Goal: Task Accomplishment & Management: Complete application form

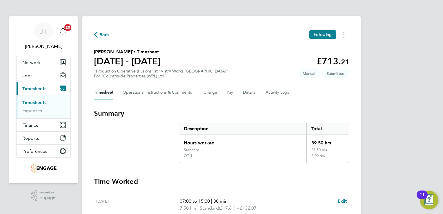
click at [103, 33] on span "Back" at bounding box center [104, 34] width 11 height 7
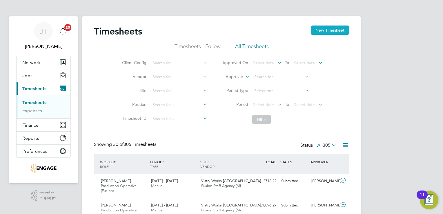
click at [325, 29] on button "New Timesheet" at bounding box center [330, 30] width 38 height 9
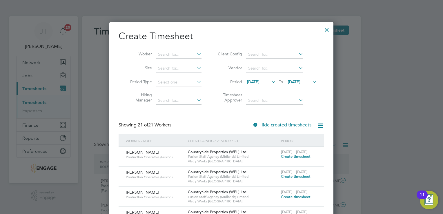
click at [320, 126] on icon at bounding box center [320, 125] width 7 height 7
drag, startPoint x: 262, startPoint y: 77, endPoint x: 262, endPoint y: 81, distance: 4.7
click at [262, 81] on li "Period [DATE] To [DATE]" at bounding box center [266, 82] width 115 height 14
click at [260, 81] on span "[DATE]" at bounding box center [253, 81] width 12 height 5
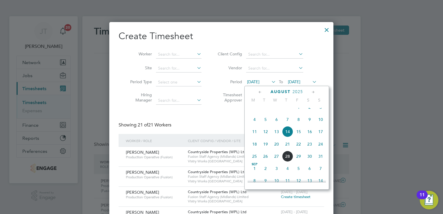
click at [260, 92] on icon at bounding box center [260, 92] width 6 height 6
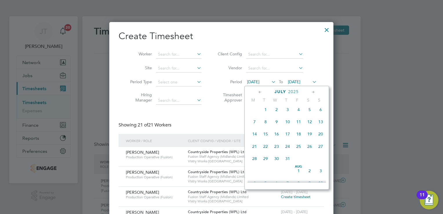
click at [252, 164] on span "28" at bounding box center [254, 158] width 11 height 11
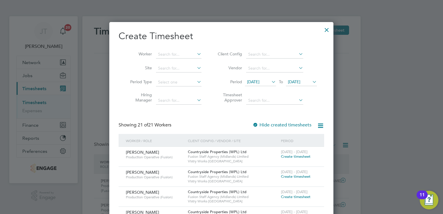
click at [300, 81] on span "[DATE]" at bounding box center [294, 81] width 12 height 5
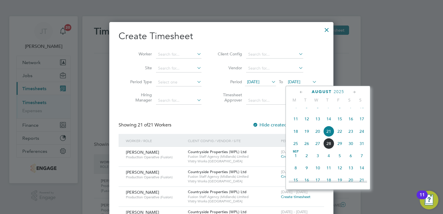
click at [302, 91] on icon at bounding box center [302, 92] width 6 height 6
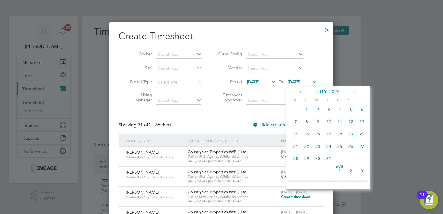
click at [364, 176] on span "3" at bounding box center [361, 170] width 11 height 11
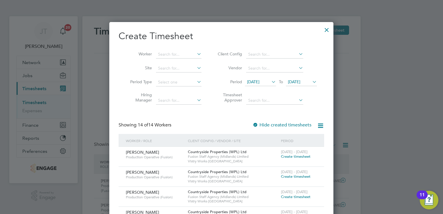
click at [305, 155] on span "Create timesheet" at bounding box center [296, 156] width 30 height 5
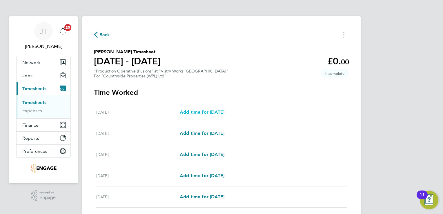
click at [206, 113] on span "Add time for [DATE]" at bounding box center [202, 112] width 45 height 6
select select "15"
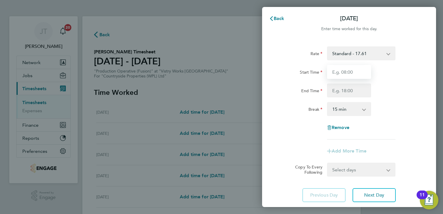
click at [343, 70] on input "Start Time" at bounding box center [349, 72] width 44 height 14
type input "07:00"
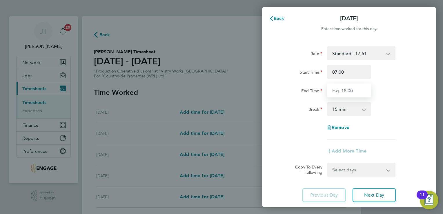
type input "15:00"
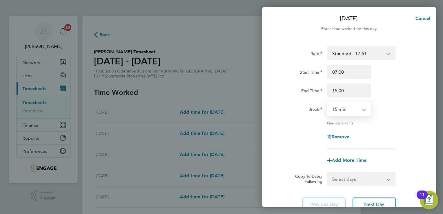
click at [353, 113] on select "0 min 15 min 30 min 45 min 60 min 75 min 90 min" at bounding box center [346, 109] width 36 height 13
select select "30"
click at [328, 103] on select "0 min 15 min 30 min 45 min 60 min 75 min 90 min" at bounding box center [346, 109] width 36 height 13
click at [379, 200] on button "Next Day" at bounding box center [374, 204] width 43 height 14
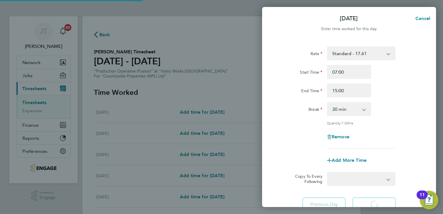
select select "15"
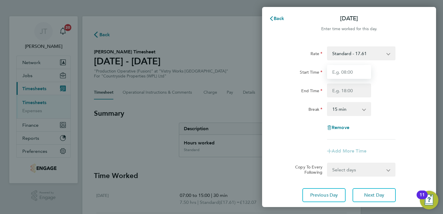
click at [355, 66] on input "Start Time" at bounding box center [349, 72] width 44 height 14
type input "07:00"
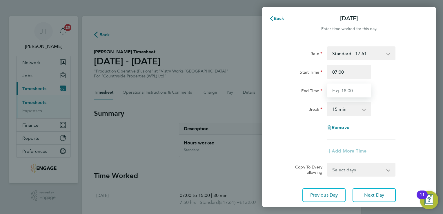
type input "15:00"
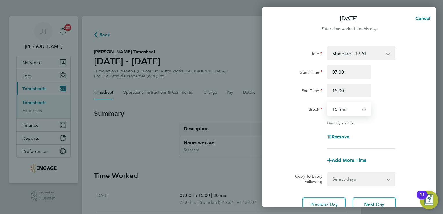
click at [350, 105] on select "0 min 15 min 30 min 45 min 60 min 75 min 90 min" at bounding box center [346, 109] width 36 height 13
select select "30"
click at [328, 103] on select "0 min 15 min 30 min 45 min 60 min 75 min 90 min" at bounding box center [346, 109] width 36 height 13
click at [390, 198] on button "Next Day" at bounding box center [374, 204] width 43 height 14
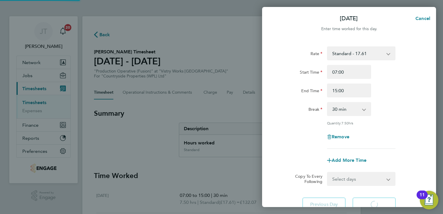
select select "15"
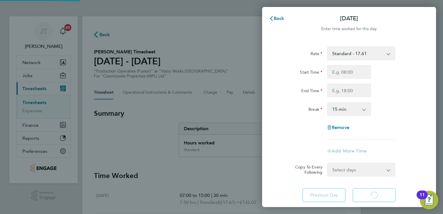
select select "15"
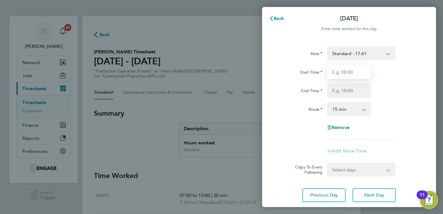
click at [351, 68] on input "Start Time" at bounding box center [349, 72] width 44 height 14
type input "07:00"
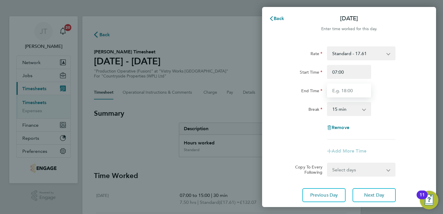
type input "15:00"
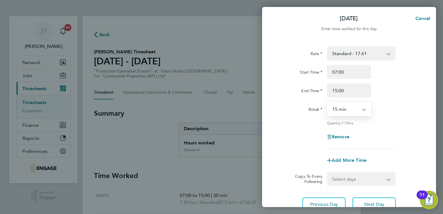
click at [349, 111] on select "0 min 15 min 30 min 45 min 60 min 75 min 90 min" at bounding box center [346, 109] width 36 height 13
select select "30"
click at [328, 103] on select "0 min 15 min 30 min 45 min 60 min 75 min 90 min" at bounding box center [346, 109] width 36 height 13
click at [366, 202] on span "Next Day" at bounding box center [374, 205] width 20 height 6
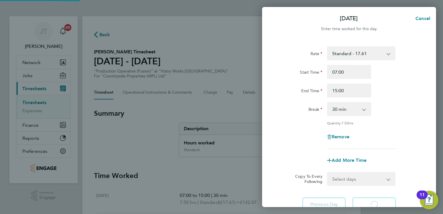
select select "15"
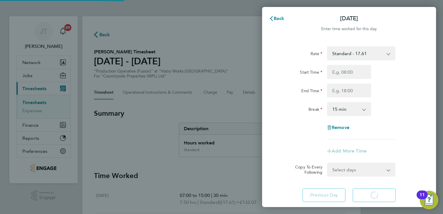
select select "15"
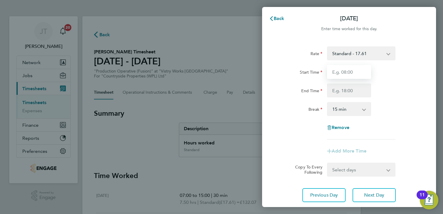
click at [346, 70] on input "Start Time" at bounding box center [349, 72] width 44 height 14
type input "07:00"
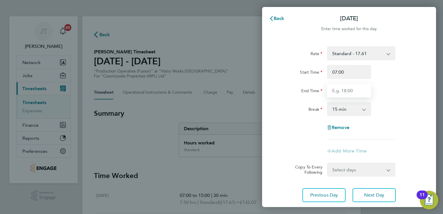
type input "15:00"
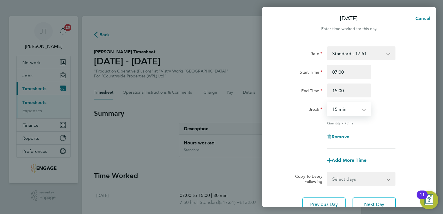
click at [354, 110] on select "0 min 15 min 30 min 45 min 60 min 75 min 90 min" at bounding box center [346, 109] width 36 height 13
select select "30"
click at [328, 103] on select "0 min 15 min 30 min 45 min 60 min 75 min 90 min" at bounding box center [346, 109] width 36 height 13
click at [383, 199] on button "Next Day" at bounding box center [374, 204] width 43 height 14
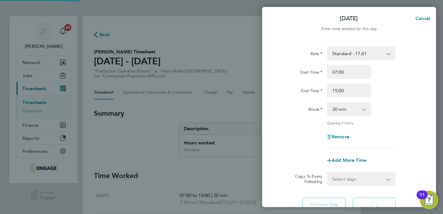
select select "15"
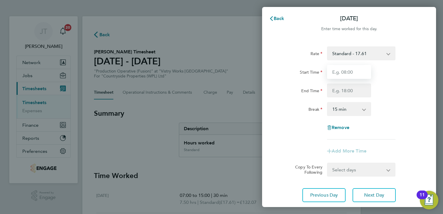
click at [335, 71] on input "Start Time" at bounding box center [349, 72] width 44 height 14
type input "07:00"
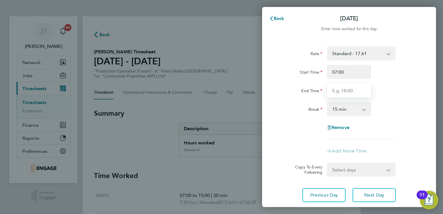
type input "15:00"
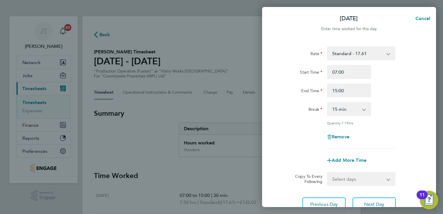
click at [347, 117] on div "Rate Standard - 17.61 BONUS - 13.50 OT2 - 35.22 OT 1 - 26.42 PM Standard - 19.1…" at bounding box center [348, 97] width 141 height 102
click at [347, 116] on div "Rate Standard - 17.61 BONUS - 13.50 OT2 - 35.22 OT 1 - 26.42 PM Standard - 19.1…" at bounding box center [348, 97] width 141 height 102
click at [343, 105] on select "0 min 15 min 30 min 45 min 60 min 75 min 90 min" at bounding box center [346, 109] width 36 height 13
select select "30"
click at [328, 103] on select "0 min 15 min 30 min 45 min 60 min 75 min 90 min" at bounding box center [346, 109] width 36 height 13
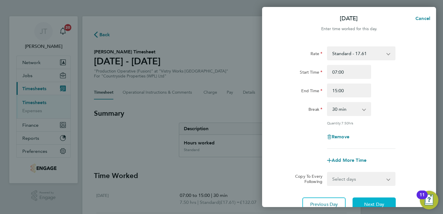
click at [375, 197] on button "Next Day" at bounding box center [374, 204] width 43 height 14
select select "15"
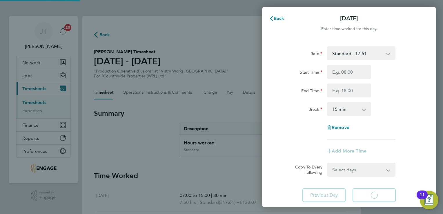
select select "15"
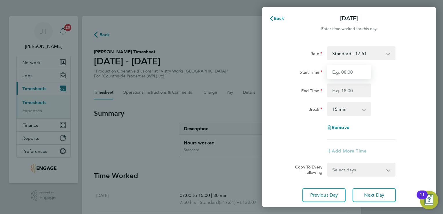
click at [346, 75] on input "Start Time" at bounding box center [349, 72] width 44 height 14
type input "07:00"
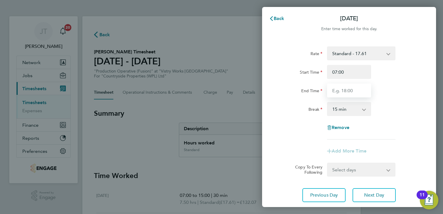
type input "15:00"
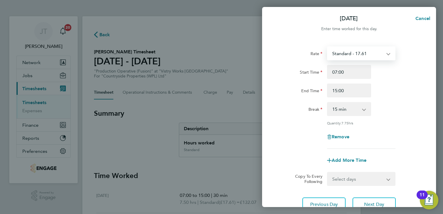
click at [344, 53] on select "Standard - 17.61 BONUS - 13.50 OT2 - 35.22 OT 1 - 26.42 PM Standard - 19.19 PM …" at bounding box center [358, 53] width 60 height 13
select select "15"
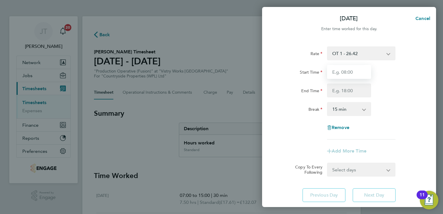
click at [344, 74] on input "Start Time" at bounding box center [349, 72] width 44 height 14
type input "07:00"
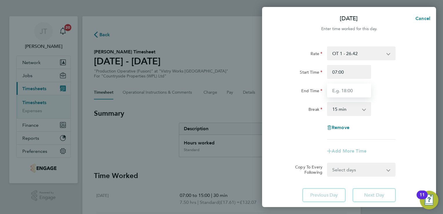
click at [332, 92] on input "End Time" at bounding box center [349, 91] width 44 height 14
type input "13:30"
click at [345, 107] on select "0 min 15 min 30 min 45 min 60 min 75 min 90 min" at bounding box center [346, 109] width 36 height 13
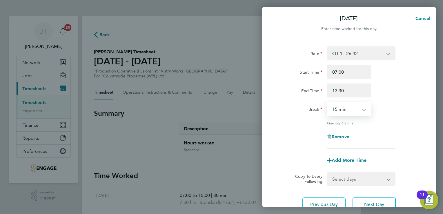
select select "30"
click at [328, 103] on select "0 min 15 min 30 min 45 min 60 min 75 min 90 min" at bounding box center [346, 109] width 36 height 13
click at [421, 128] on div "Rate OT 1 - 26.42 BONUS - 13.50 Standard - 17.61 OT2 - 35.22 PM Standard - 19.1…" at bounding box center [349, 128] width 174 height 179
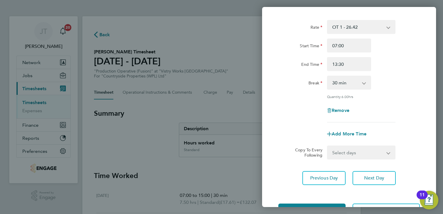
scroll to position [35, 0]
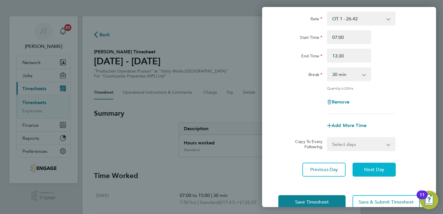
click at [381, 170] on span "Next Day" at bounding box center [374, 170] width 20 height 6
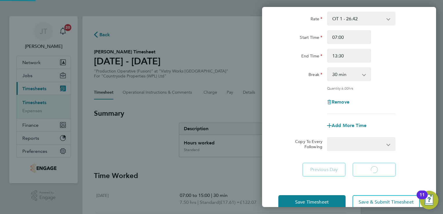
select select "15"
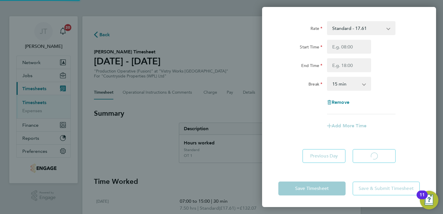
scroll to position [25, 0]
select select "15"
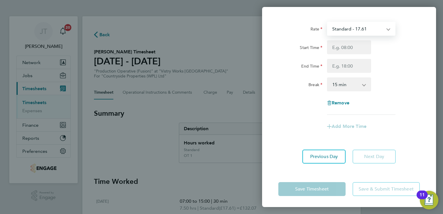
click at [377, 28] on select "Standard - 17.61 BONUS - 13.50 OT2 - 35.22 OT 1 - 26.42 PM Standard - 19.19 PM …" at bounding box center [358, 28] width 60 height 13
select select "15"
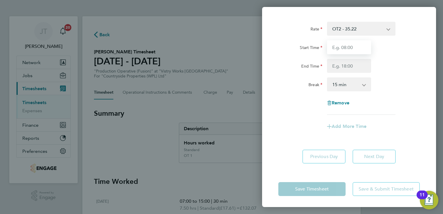
click at [349, 43] on input "Start Time" at bounding box center [349, 47] width 44 height 14
type input "07:00"
type input "13:30"
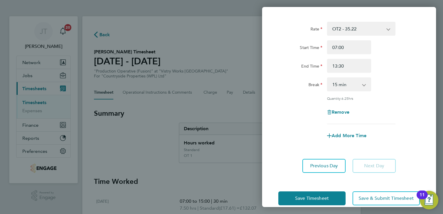
click at [348, 92] on div "Rate OT2 - 35.22 BONUS - 13.50 Standard - 17.61 OT 1 - 26.42 PM Standard - 19.1…" at bounding box center [348, 73] width 141 height 102
click at [345, 85] on select "0 min 15 min 30 min 45 min 60 min 75 min 90 min" at bounding box center [346, 84] width 36 height 13
click at [328, 78] on select "0 min 15 min 30 min 45 min 60 min 75 min 90 min" at bounding box center [346, 84] width 36 height 13
click at [343, 84] on select "0 min 15 min 30 min 45 min 60 min 75 min 90 min" at bounding box center [346, 84] width 36 height 13
select select "30"
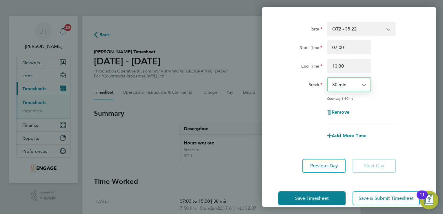
click at [328, 78] on select "0 min 15 min 30 min 45 min 60 min 75 min 90 min" at bounding box center [346, 84] width 36 height 13
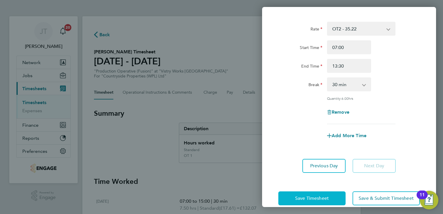
click at [312, 193] on button "Save Timesheet" at bounding box center [311, 198] width 67 height 14
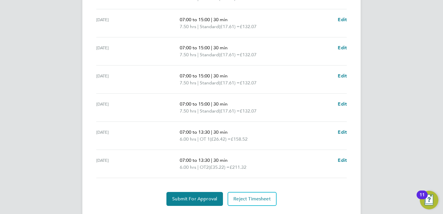
scroll to position [230, 0]
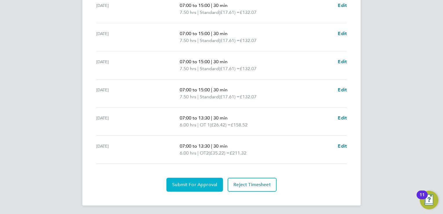
click at [186, 186] on span "Submit For Approval" at bounding box center [194, 185] width 45 height 6
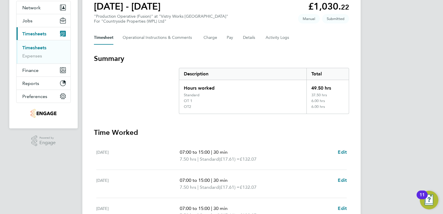
scroll to position [0, 0]
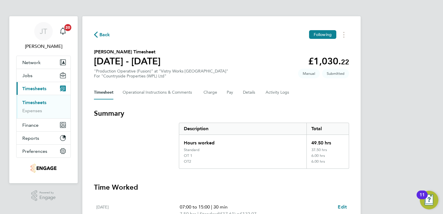
click at [105, 37] on span "Back" at bounding box center [104, 34] width 11 height 7
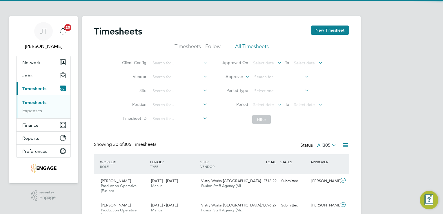
scroll to position [19, 50]
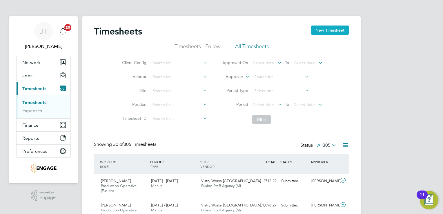
click at [336, 30] on button "New Timesheet" at bounding box center [330, 30] width 38 height 9
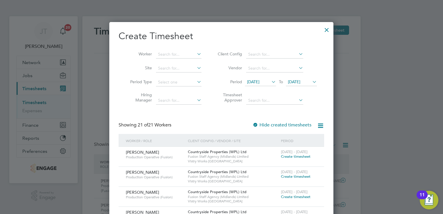
click at [260, 81] on span "[DATE]" at bounding box center [253, 81] width 12 height 5
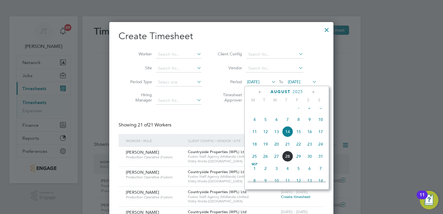
click at [262, 92] on icon at bounding box center [260, 92] width 6 height 6
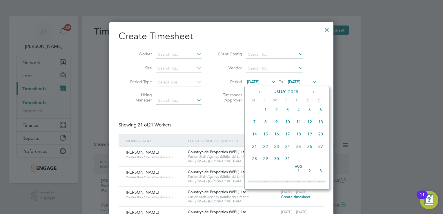
click at [254, 160] on span "28" at bounding box center [254, 158] width 11 height 11
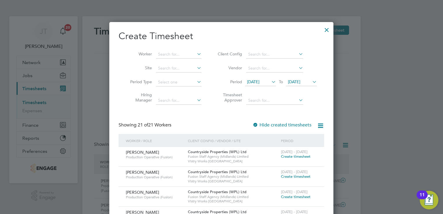
click at [295, 82] on span "[DATE]" at bounding box center [294, 81] width 12 height 5
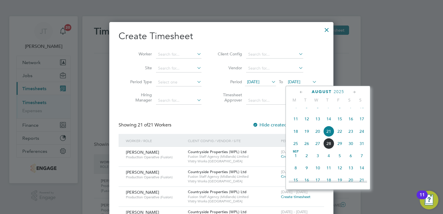
click at [302, 94] on icon at bounding box center [302, 92] width 6 height 6
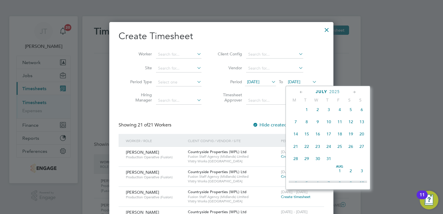
click at [359, 175] on span "3" at bounding box center [361, 170] width 11 height 11
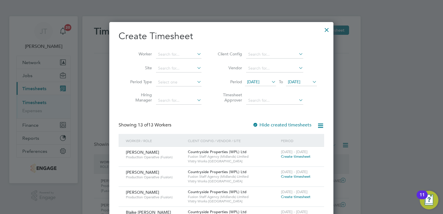
click at [389, 177] on div at bounding box center [221, 107] width 443 height 214
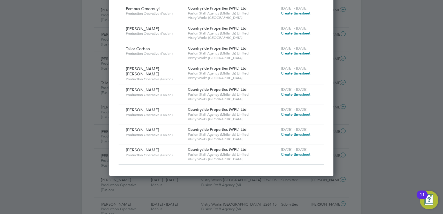
click at [292, 153] on span "Create timesheet" at bounding box center [296, 154] width 30 height 5
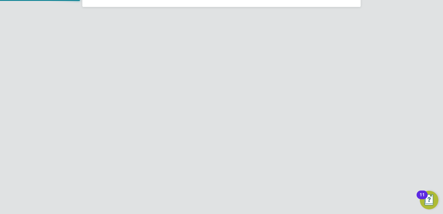
scroll to position [86, 0]
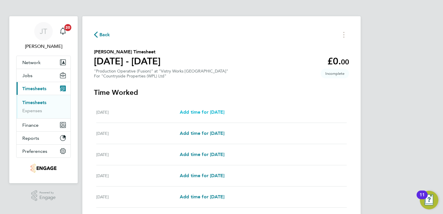
click at [224, 113] on span "Add time for [DATE]" at bounding box center [202, 112] width 45 height 6
select select "15"
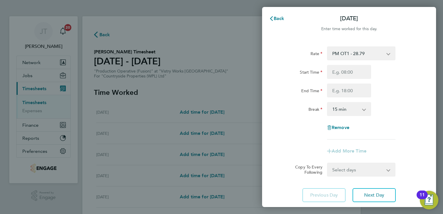
click at [336, 57] on select "PM OT1 - 28.79 OT2 - 35.22 PM OT2 - 38.38 OT 1 - 26.42 Standard - 17.61 PM Stan…" at bounding box center [358, 53] width 60 height 13
select select "15"
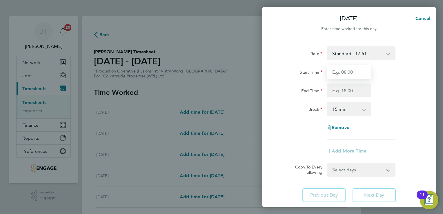
click at [331, 75] on input "Start Time" at bounding box center [349, 72] width 44 height 14
type input "07:00"
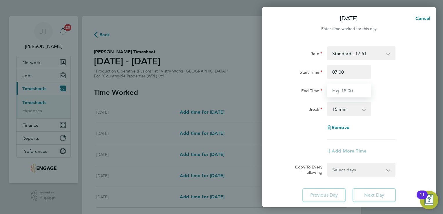
click at [340, 95] on input "End Time" at bounding box center [349, 91] width 44 height 14
type input "15:00"
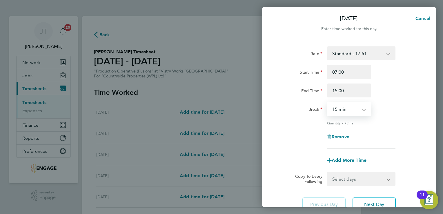
click at [348, 106] on select "0 min 15 min 30 min 45 min 60 min 75 min 90 min" at bounding box center [346, 109] width 36 height 13
select select "30"
click at [328, 103] on select "0 min 15 min 30 min 45 min 60 min 75 min 90 min" at bounding box center [346, 109] width 36 height 13
click at [378, 199] on button "Next Day" at bounding box center [374, 204] width 43 height 14
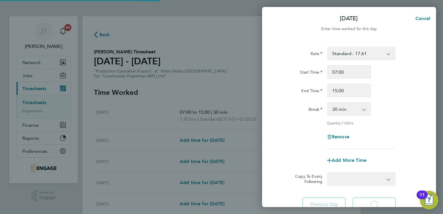
select select "15"
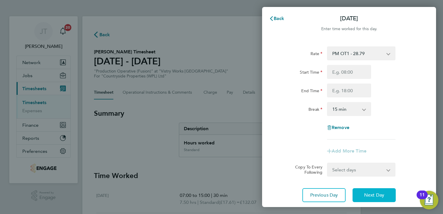
click at [372, 197] on span "Next Day" at bounding box center [374, 195] width 20 height 6
select select "15"
click at [372, 197] on span "Next Day" at bounding box center [374, 195] width 20 height 6
select select "15"
click at [372, 197] on span "Next Day" at bounding box center [374, 195] width 20 height 6
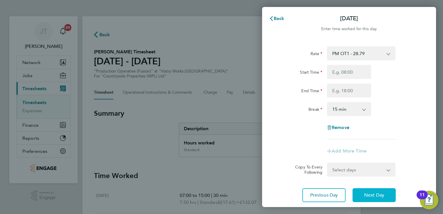
select select "15"
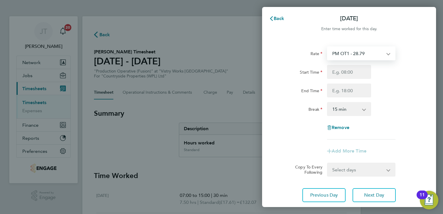
click at [340, 53] on select "PM OT1 - 28.79 OT2 - 35.22 PM OT2 - 38.38 OT 1 - 26.42 Standard - 17.61 PM Stan…" at bounding box center [358, 53] width 60 height 13
select select "15"
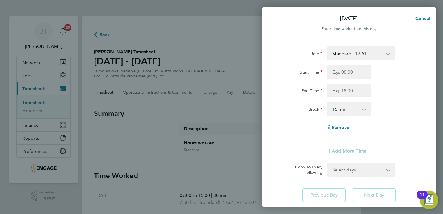
click at [339, 62] on div "Rate Standard - 17.61 OT2 - 35.22 PM OT2 - 38.38 OT 1 - 26.42 PM OT1 - 28.79 PM…" at bounding box center [348, 92] width 141 height 93
click at [339, 70] on input "Start Time" at bounding box center [349, 72] width 44 height 14
type input "07:00"
type input "15:00"
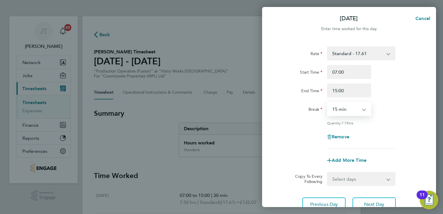
click at [349, 107] on select "0 min 15 min 30 min 45 min 60 min 75 min 90 min" at bounding box center [346, 109] width 36 height 13
select select "30"
click at [328, 103] on select "0 min 15 min 30 min 45 min 60 min 75 min 90 min" at bounding box center [346, 109] width 36 height 13
click at [407, 126] on div "Rate Standard - 17.61 OT2 - 35.22 PM OT2 - 38.38 OT 1 - 26.42 PM OT1 - 28.79 PM…" at bounding box center [348, 97] width 141 height 102
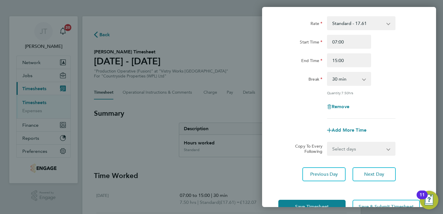
scroll to position [48, 0]
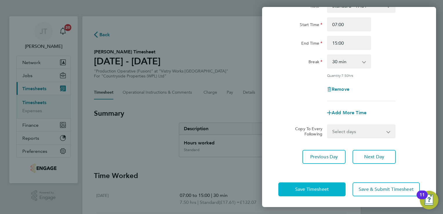
click at [333, 189] on button "Save Timesheet" at bounding box center [311, 189] width 67 height 14
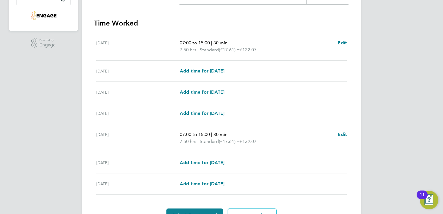
scroll to position [183, 0]
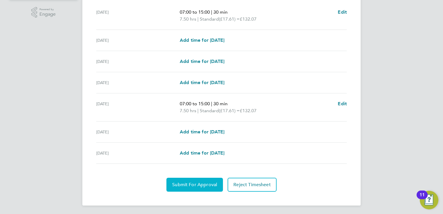
click at [208, 180] on button "Submit For Approval" at bounding box center [194, 185] width 57 height 14
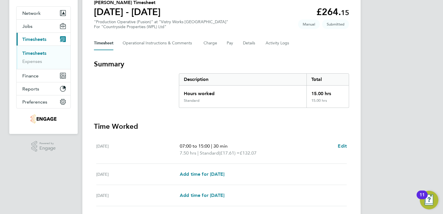
scroll to position [0, 0]
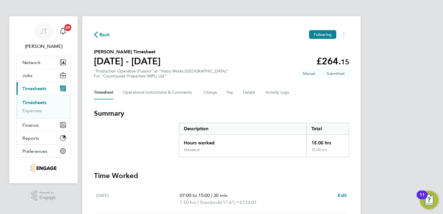
click at [104, 38] on span "Back" at bounding box center [104, 34] width 11 height 7
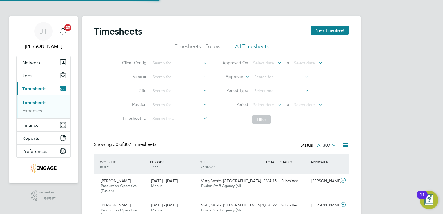
scroll to position [19, 50]
click at [331, 32] on button "New Timesheet" at bounding box center [330, 30] width 38 height 9
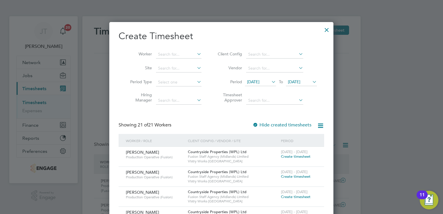
click at [254, 82] on span "[DATE]" at bounding box center [253, 81] width 12 height 5
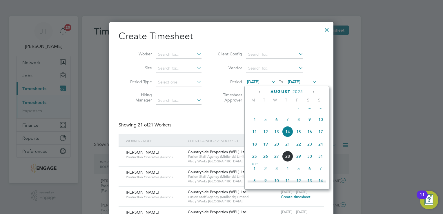
click at [255, 125] on span "4" at bounding box center [254, 119] width 11 height 11
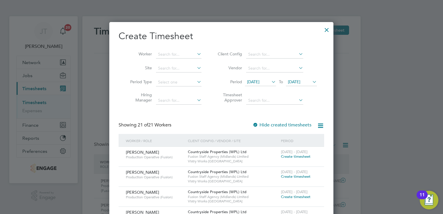
click at [258, 79] on span "[DATE]" at bounding box center [253, 81] width 12 height 5
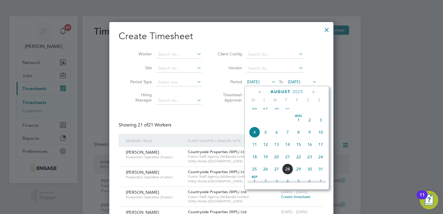
click at [255, 113] on span "28" at bounding box center [254, 107] width 11 height 11
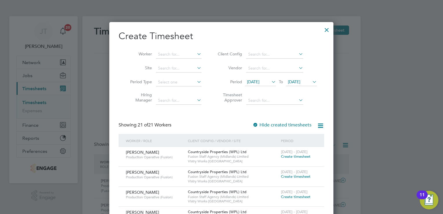
click at [290, 81] on span "[DATE]" at bounding box center [294, 81] width 12 height 5
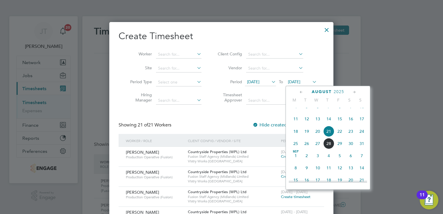
click at [361, 112] on span "10" at bounding box center [361, 106] width 11 height 11
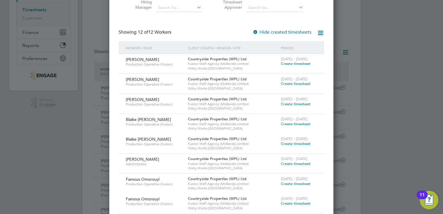
click at [305, 161] on span "Create timesheet" at bounding box center [296, 163] width 30 height 5
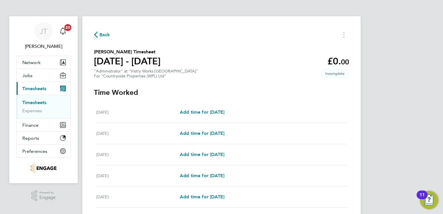
click at [216, 117] on div "[DATE] Add time for [DATE] Add time for [DATE]" at bounding box center [221, 112] width 251 height 21
click at [208, 112] on span "Add time for [DATE]" at bounding box center [202, 112] width 45 height 6
select select "15"
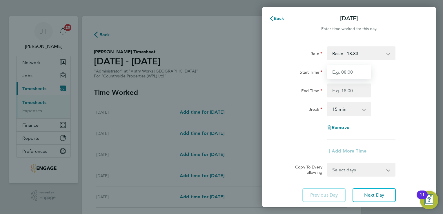
click at [349, 69] on input "Start Time" at bounding box center [349, 72] width 44 height 14
type input "07:00"
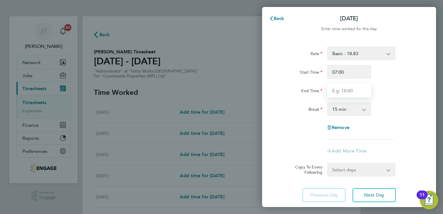
type input "15:00"
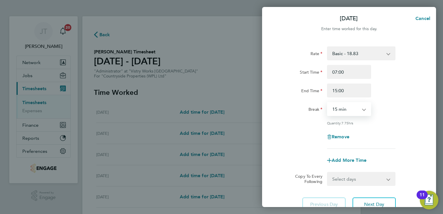
click at [355, 106] on select "0 min 15 min 30 min 45 min 60 min 75 min 90 min" at bounding box center [346, 109] width 36 height 13
select select "30"
click at [328, 103] on select "0 min 15 min 30 min 45 min 60 min 75 min 90 min" at bounding box center [346, 109] width 36 height 13
click at [365, 199] on button "Next Day" at bounding box center [374, 204] width 43 height 14
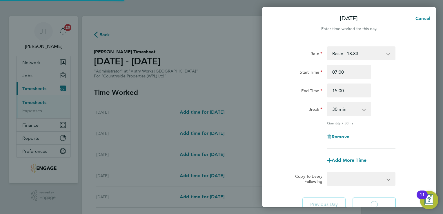
select select "15"
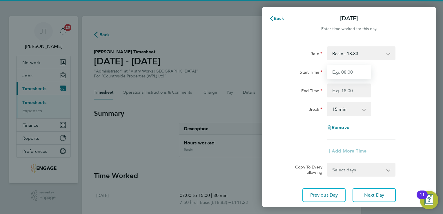
click at [345, 77] on input "Start Time" at bounding box center [349, 72] width 44 height 14
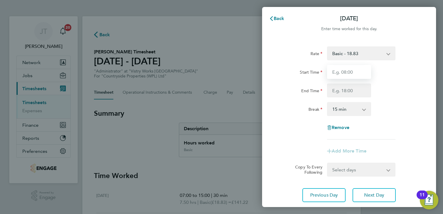
type input "07:00"
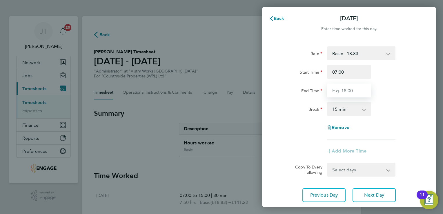
type input "15:00"
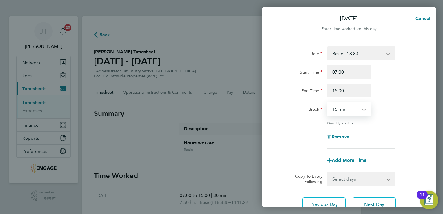
click at [347, 108] on select "0 min 15 min 30 min 45 min 60 min 75 min 90 min" at bounding box center [346, 109] width 36 height 13
select select "30"
click at [328, 103] on select "0 min 15 min 30 min 45 min 60 min 75 min 90 min" at bounding box center [346, 109] width 36 height 13
click at [365, 198] on button "Next Day" at bounding box center [374, 204] width 43 height 14
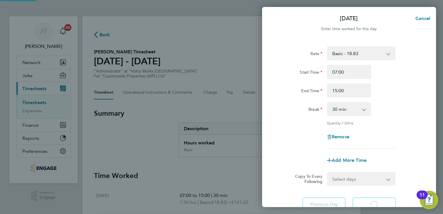
select select "15"
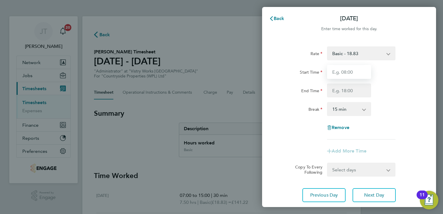
click at [344, 71] on input "Start Time" at bounding box center [349, 72] width 44 height 14
type input "07:00"
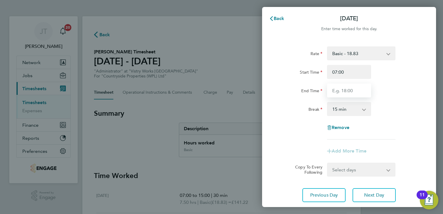
type input "15:00"
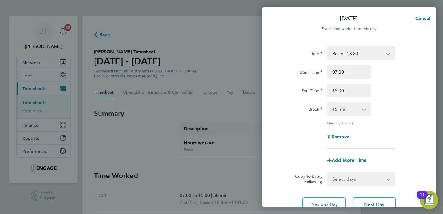
click at [348, 102] on div "0 min 15 min 30 min 45 min 60 min 75 min 90 min" at bounding box center [349, 109] width 44 height 14
click at [349, 105] on select "0 min 15 min 30 min 45 min 60 min 75 min 90 min" at bounding box center [346, 109] width 36 height 13
select select "30"
click at [328, 103] on select "0 min 15 min 30 min 45 min 60 min 75 min 90 min" at bounding box center [346, 109] width 36 height 13
click at [371, 204] on span "Next Day" at bounding box center [374, 205] width 20 height 6
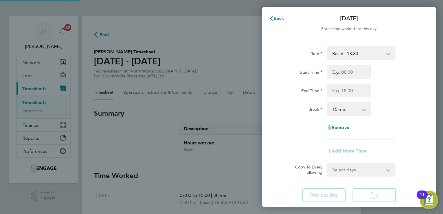
select select "15"
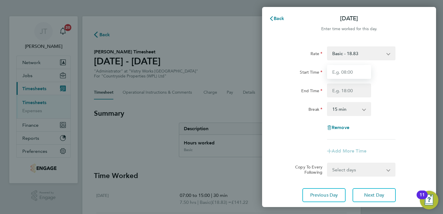
click at [346, 73] on input "Start Time" at bounding box center [349, 72] width 44 height 14
type input "07:00"
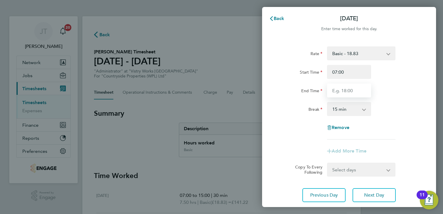
type input "15:00"
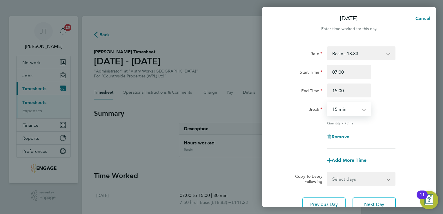
click at [350, 109] on select "0 min 15 min 30 min 45 min 60 min 75 min 90 min" at bounding box center [346, 109] width 36 height 13
select select "30"
click at [328, 103] on select "0 min 15 min 30 min 45 min 60 min 75 min 90 min" at bounding box center [346, 109] width 36 height 13
click at [373, 202] on span "Next Day" at bounding box center [374, 205] width 20 height 6
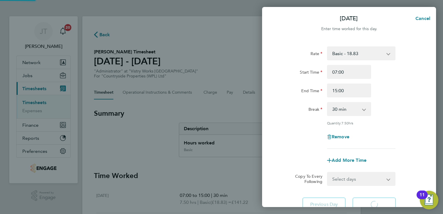
select select "15"
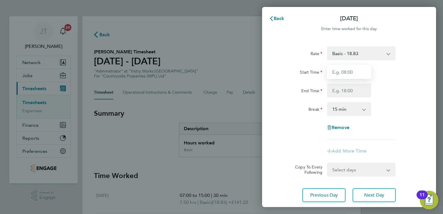
click at [345, 76] on input "Start Time" at bounding box center [349, 72] width 44 height 14
type input "07:00"
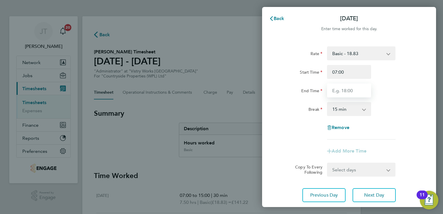
type input "15:00"
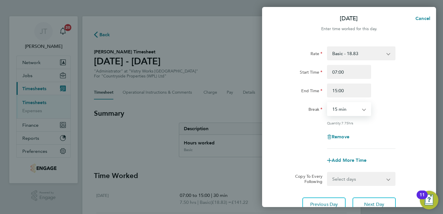
click at [346, 107] on select "0 min 15 min 30 min 45 min 60 min 75 min 90 min" at bounding box center [346, 109] width 36 height 13
click at [328, 103] on select "0 min 15 min 30 min 45 min 60 min 75 min 90 min" at bounding box center [346, 109] width 36 height 13
click at [350, 111] on select "0 min 15 min 30 min 45 min 60 min 75 min 90 min" at bounding box center [346, 109] width 36 height 13
select select "30"
click at [328, 103] on select "0 min 15 min 30 min 45 min 60 min 75 min 90 min" at bounding box center [346, 109] width 36 height 13
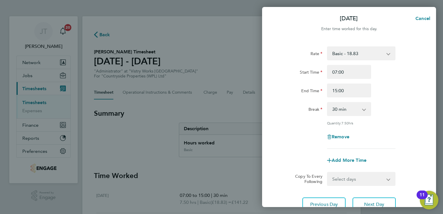
click at [412, 128] on div "Rate Basic - 18.83 BONUS - 13.50 Start Time 07:00 End Time 15:00 Break 0 min 15…" at bounding box center [348, 97] width 141 height 102
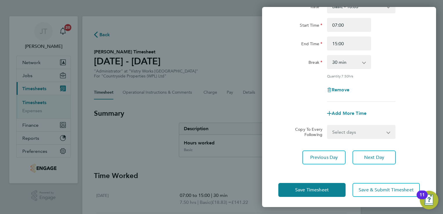
scroll to position [48, 0]
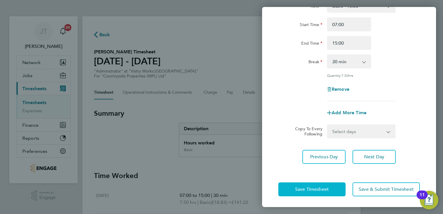
click at [328, 184] on button "Save Timesheet" at bounding box center [311, 189] width 67 height 14
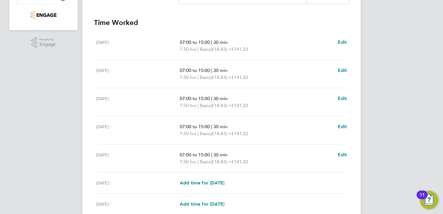
scroll to position [204, 0]
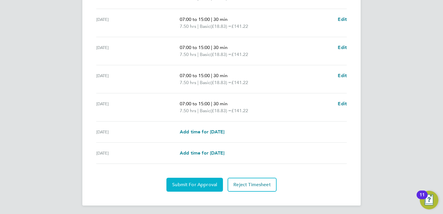
click at [188, 186] on span "Submit For Approval" at bounding box center [194, 185] width 45 height 6
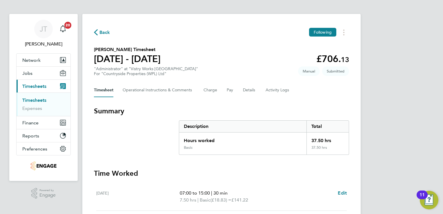
scroll to position [0, 0]
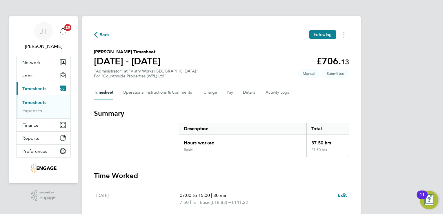
click at [101, 32] on span "Back" at bounding box center [104, 34] width 11 height 7
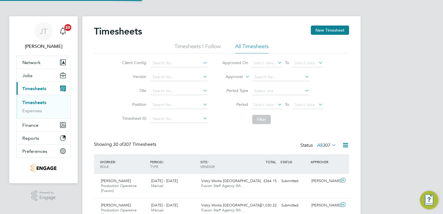
scroll to position [19, 50]
click at [319, 28] on button "New Timesheet" at bounding box center [330, 30] width 38 height 9
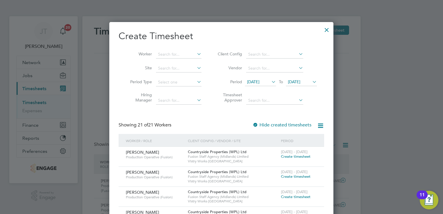
click at [260, 81] on span "[DATE]" at bounding box center [253, 81] width 12 height 5
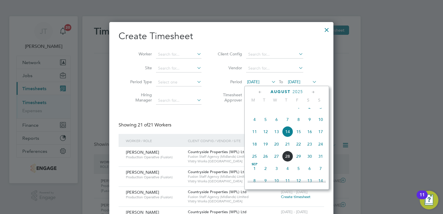
click at [298, 111] on span "[DATE]" at bounding box center [298, 107] width 11 height 11
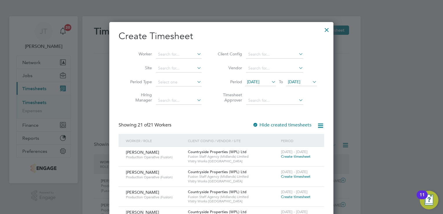
click at [260, 83] on span "[DATE]" at bounding box center [253, 81] width 12 height 5
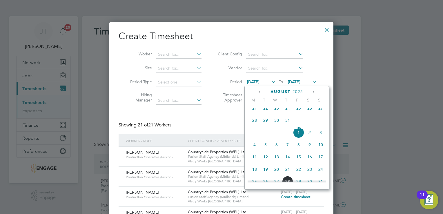
click at [256, 126] on span "28" at bounding box center [254, 120] width 11 height 11
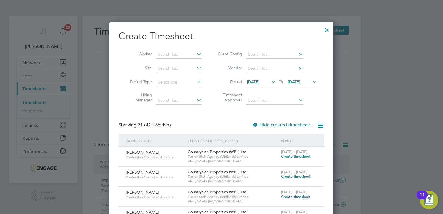
click at [291, 74] on li "Vendor" at bounding box center [266, 68] width 115 height 14
click at [292, 83] on span "[DATE]" at bounding box center [294, 81] width 12 height 5
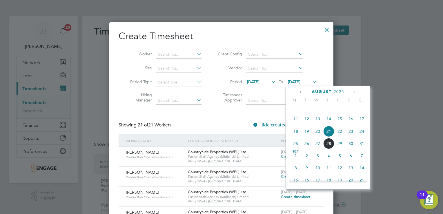
click at [363, 111] on span "10" at bounding box center [361, 106] width 11 height 11
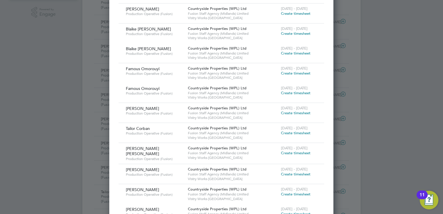
scroll to position [186, 0]
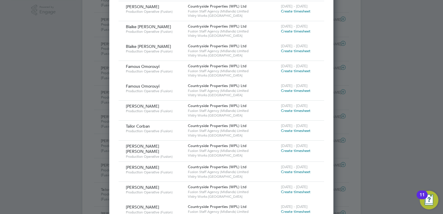
click at [296, 132] on span "Create timesheet" at bounding box center [296, 130] width 30 height 5
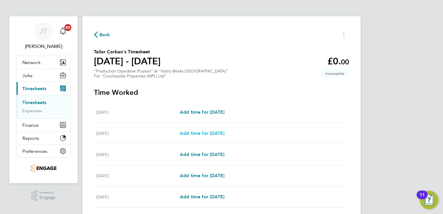
click at [197, 133] on span "Add time for [DATE]" at bounding box center [202, 133] width 45 height 6
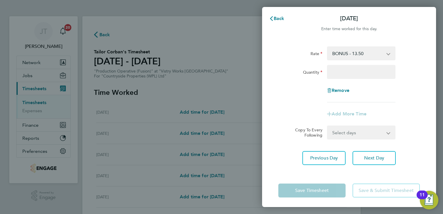
click at [335, 55] on select "BONUS - 13.50 Standard - 17.61 OT2 - 35.22 OT 1 - 26.42 PM Standard - 19.19 PM …" at bounding box center [358, 53] width 60 height 13
select select "15"
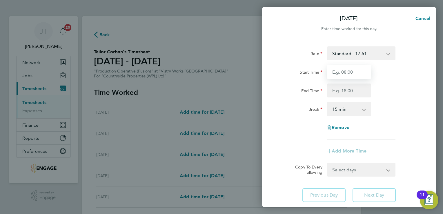
drag, startPoint x: 337, startPoint y: 59, endPoint x: 334, endPoint y: 74, distance: 14.5
click at [334, 74] on input "Start Time" at bounding box center [349, 72] width 44 height 14
type input "07:00"
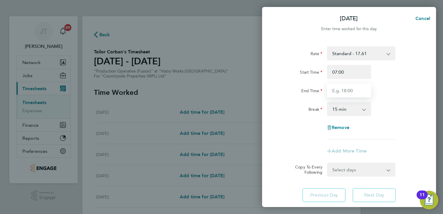
type input "15:00"
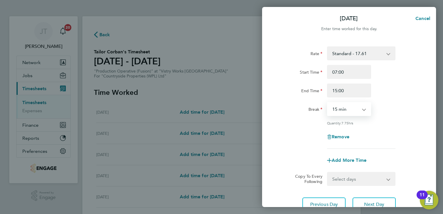
drag, startPoint x: 344, startPoint y: 108, endPoint x: 340, endPoint y: 140, distance: 32.8
click at [340, 140] on div "Rate Standard - 17.61 BONUS - 13.50 OT2 - 35.22 OT 1 - 26.42 PM Standard - 19.1…" at bounding box center [348, 97] width 141 height 102
select select "30"
click at [328, 103] on select "0 min 15 min 30 min 45 min 60 min 75 min 90 min" at bounding box center [346, 109] width 36 height 13
click at [360, 199] on button "Next Day" at bounding box center [374, 204] width 43 height 14
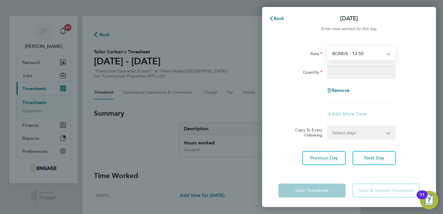
click at [338, 54] on select "BONUS - 13.50 Standard - 17.61 OT2 - 35.22 OT 1 - 26.42 PM Standard - 19.19 PM …" at bounding box center [358, 53] width 60 height 13
select select "15"
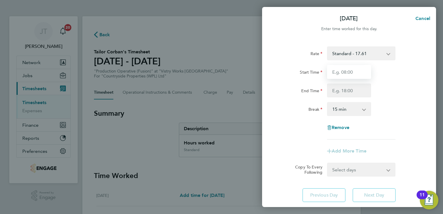
drag, startPoint x: 338, startPoint y: 59, endPoint x: 340, endPoint y: 75, distance: 15.5
click at [340, 75] on input "Start Time" at bounding box center [349, 72] width 44 height 14
type input "07:00"
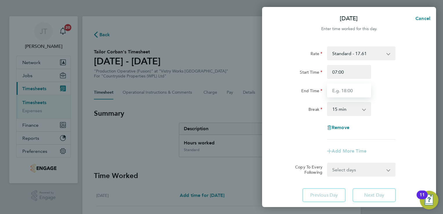
type input "15:00"
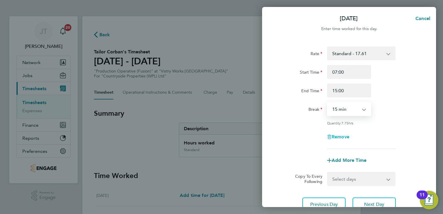
drag, startPoint x: 347, startPoint y: 110, endPoint x: 347, endPoint y: 139, distance: 28.7
click at [347, 139] on div "Rate Standard - 17.61 BONUS - 13.50 OT2 - 35.22 OT 1 - 26.42 PM Standard - 19.1…" at bounding box center [348, 97] width 141 height 102
select select "30"
click at [328, 103] on select "0 min 15 min 30 min 45 min 60 min 75 min 90 min" at bounding box center [346, 109] width 36 height 13
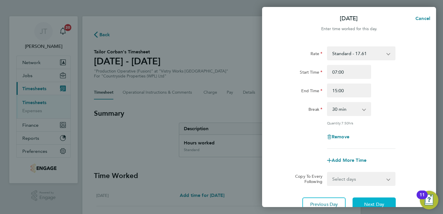
click at [360, 203] on button "Next Day" at bounding box center [374, 204] width 43 height 14
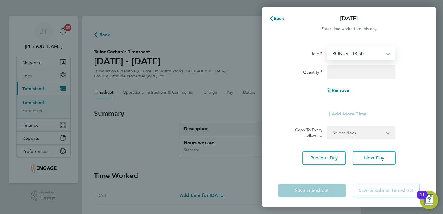
click at [342, 52] on select "BONUS - 13.50 Standard - 17.61 OT2 - 35.22 OT 1 - 26.42 PM Standard - 19.19 PM …" at bounding box center [358, 53] width 60 height 13
select select "15"
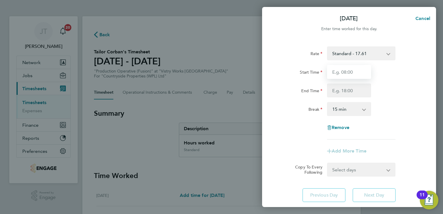
drag, startPoint x: 341, startPoint y: 61, endPoint x: 340, endPoint y: 72, distance: 11.7
click at [340, 72] on input "Start Time" at bounding box center [349, 72] width 44 height 14
type input "07:00"
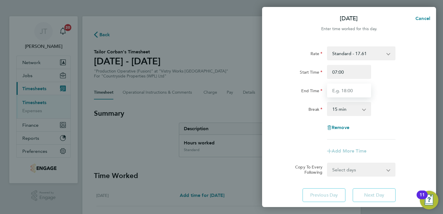
type input "15:00"
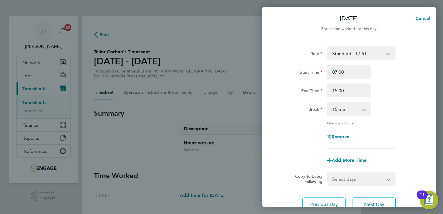
click at [355, 109] on select "0 min 15 min 30 min 45 min 60 min 75 min 90 min" at bounding box center [346, 109] width 36 height 13
select select "30"
click at [328, 103] on select "0 min 15 min 30 min 45 min 60 min 75 min 90 min" at bounding box center [346, 109] width 36 height 13
click at [401, 109] on div "Break 0 min 15 min 30 min 45 min 60 min 75 min 90 min" at bounding box center [349, 109] width 146 height 14
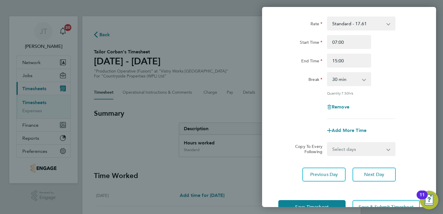
scroll to position [48, 0]
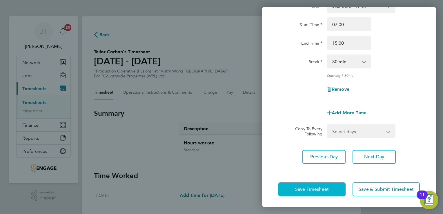
click at [318, 190] on span "Save Timesheet" at bounding box center [312, 189] width 34 height 6
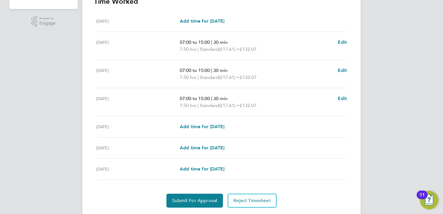
scroll to position [190, 0]
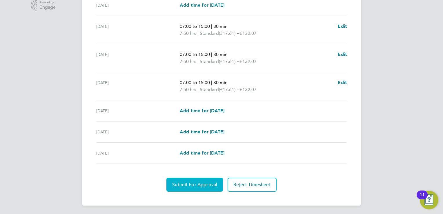
click at [201, 182] on span "Submit For Approval" at bounding box center [194, 185] width 45 height 6
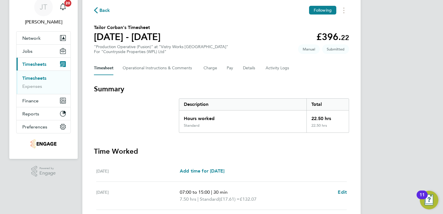
scroll to position [16, 0]
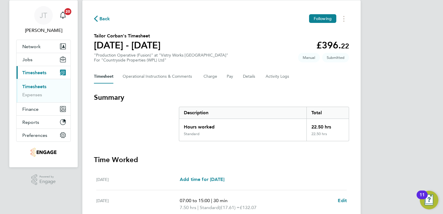
click at [104, 21] on span "Back" at bounding box center [104, 18] width 11 height 7
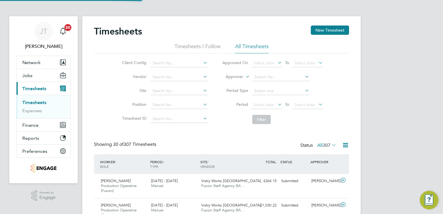
scroll to position [3, 3]
click at [335, 32] on button "New Timesheet" at bounding box center [330, 30] width 38 height 9
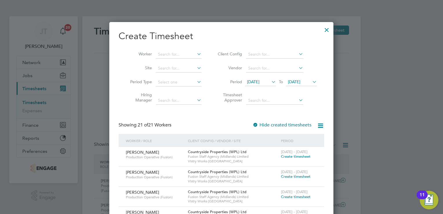
click at [250, 82] on span "[DATE]" at bounding box center [253, 81] width 12 height 5
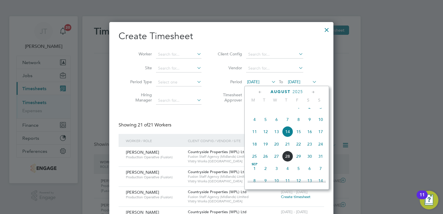
click at [297, 111] on span "[DATE]" at bounding box center [298, 107] width 11 height 11
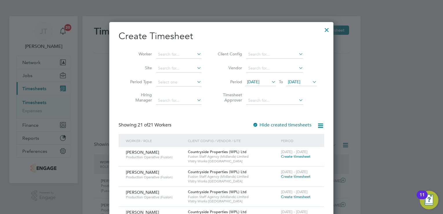
click at [260, 83] on span "[DATE]" at bounding box center [253, 81] width 12 height 5
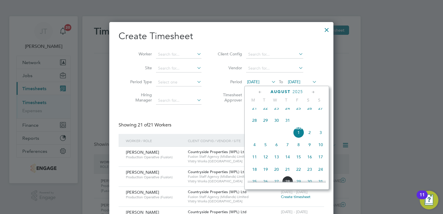
click at [255, 126] on span "28" at bounding box center [254, 120] width 11 height 11
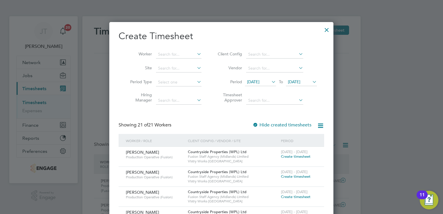
click at [300, 82] on span "[DATE]" at bounding box center [294, 81] width 12 height 5
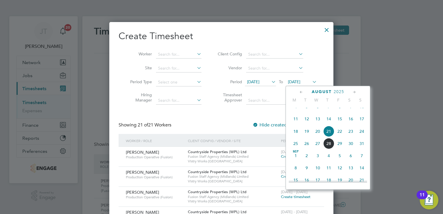
click at [360, 112] on span "10" at bounding box center [361, 106] width 11 height 11
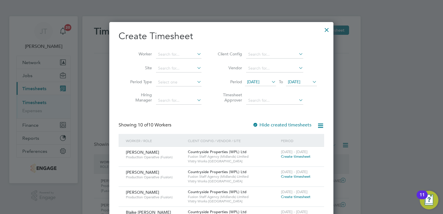
click at [291, 154] on div "[DATE] - [DATE] Create timesheet" at bounding box center [299, 155] width 39 height 16
drag, startPoint x: 291, startPoint y: 154, endPoint x: 285, endPoint y: 155, distance: 6.8
click at [285, 155] on span "Create timesheet" at bounding box center [296, 156] width 30 height 5
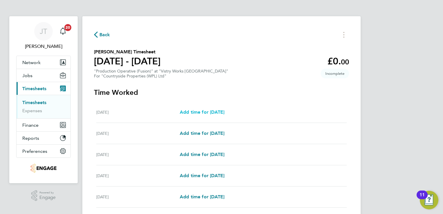
click at [197, 114] on span "Add time for [DATE]" at bounding box center [202, 112] width 45 height 6
select select "15"
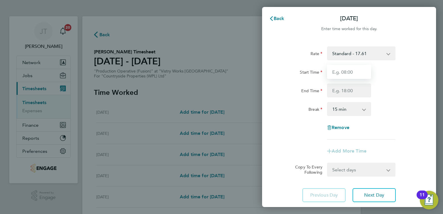
click at [348, 74] on input "Start Time" at bounding box center [349, 72] width 44 height 14
type input "07:00"
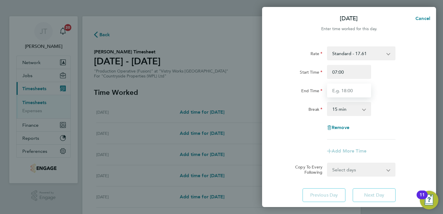
click at [344, 90] on input "End Time" at bounding box center [349, 91] width 44 height 14
type input "16:00"
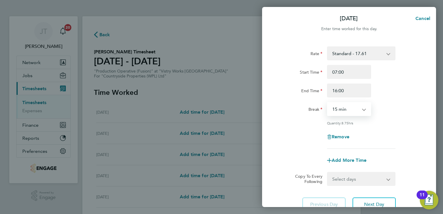
click at [339, 112] on select "0 min 15 min 30 min 45 min 60 min 75 min 90 min" at bounding box center [346, 109] width 36 height 13
select select "30"
click at [328, 103] on select "0 min 15 min 30 min 45 min 60 min 75 min 90 min" at bounding box center [346, 109] width 36 height 13
click at [363, 201] on button "Next Day" at bounding box center [374, 204] width 43 height 14
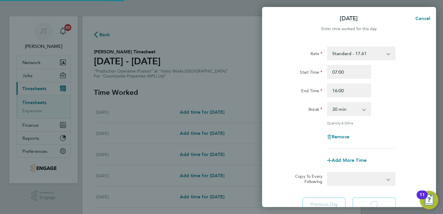
select select "15"
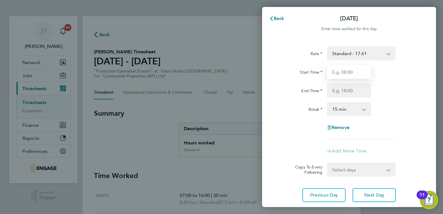
click at [350, 72] on input "Start Time" at bounding box center [349, 72] width 44 height 14
type input "07:00"
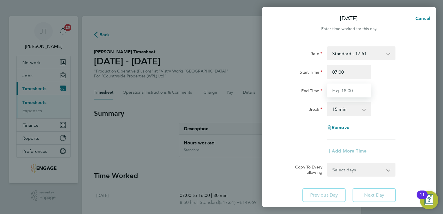
click at [337, 90] on input "End Time" at bounding box center [349, 91] width 44 height 14
type input "15:00"
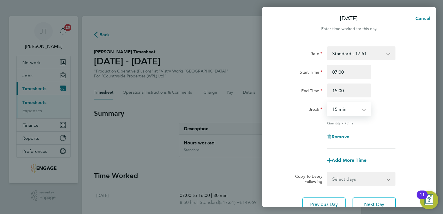
click at [342, 108] on select "0 min 15 min 30 min 45 min 60 min 75 min 90 min" at bounding box center [346, 109] width 36 height 13
select select "30"
click at [328, 103] on select "0 min 15 min 30 min 45 min 60 min 75 min 90 min" at bounding box center [346, 109] width 36 height 13
click at [371, 204] on span "Next Day" at bounding box center [374, 205] width 20 height 6
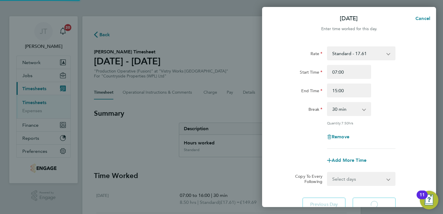
select select "15"
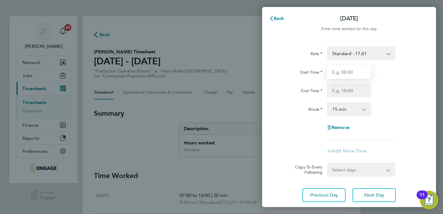
click at [339, 74] on input "Start Time" at bounding box center [349, 72] width 44 height 14
type input "07:00"
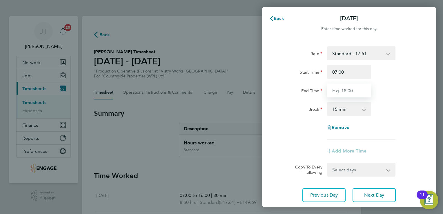
type input "16:00"
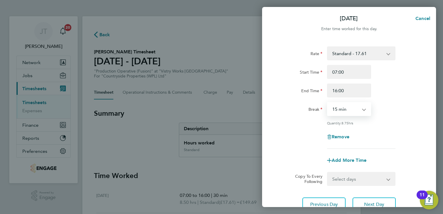
click at [347, 104] on select "0 min 15 min 30 min 45 min 60 min 75 min 90 min" at bounding box center [346, 109] width 36 height 13
select select "30"
click at [328, 103] on select "0 min 15 min 30 min 45 min 60 min 75 min 90 min" at bounding box center [346, 109] width 36 height 13
click at [363, 199] on button "Next Day" at bounding box center [374, 204] width 43 height 14
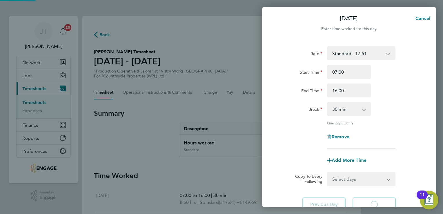
select select "15"
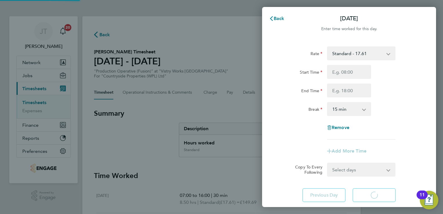
select select "15"
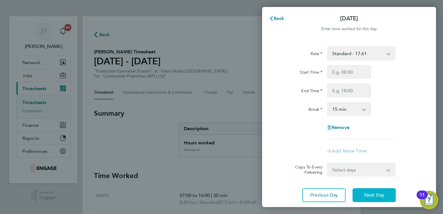
click at [363, 199] on button "Next Day" at bounding box center [374, 195] width 43 height 14
select select "15"
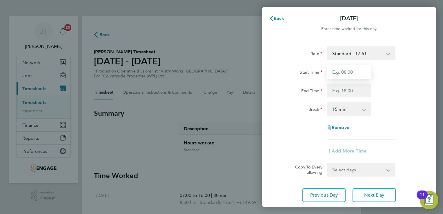
click at [340, 76] on input "Start Time" at bounding box center [349, 72] width 44 height 14
type input "07:00"
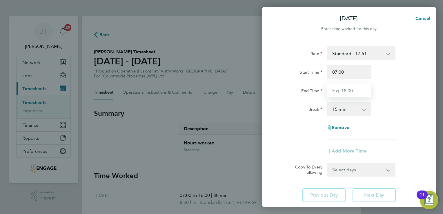
click at [342, 86] on input "End Time" at bounding box center [349, 91] width 44 height 14
type input "15:00"
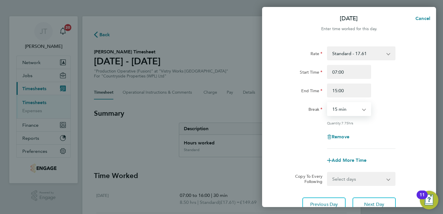
click at [347, 111] on select "0 min 15 min 30 min 45 min 60 min 75 min 90 min" at bounding box center [346, 109] width 36 height 13
select select "30"
click at [328, 103] on select "0 min 15 min 30 min 45 min 60 min 75 min 90 min" at bounding box center [346, 109] width 36 height 13
click at [395, 123] on div "Quantity: 7.50 hrs" at bounding box center [361, 123] width 68 height 5
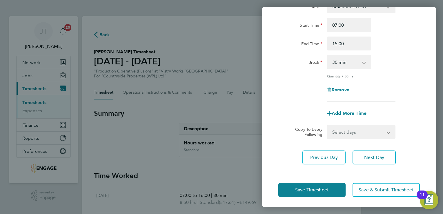
scroll to position [48, 0]
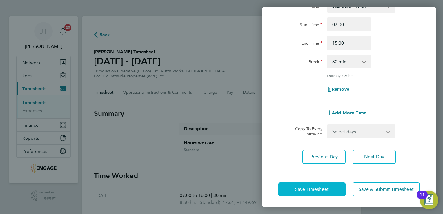
click at [311, 187] on span "Save Timesheet" at bounding box center [312, 189] width 34 height 6
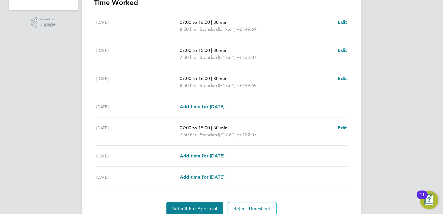
scroll to position [197, 0]
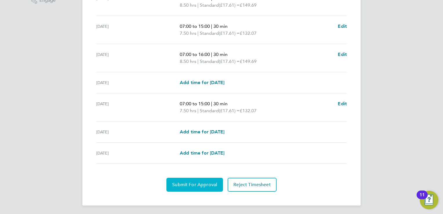
click at [197, 184] on span "Submit For Approval" at bounding box center [194, 185] width 45 height 6
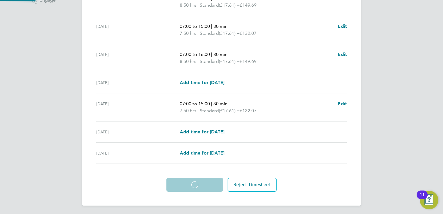
scroll to position [197, 0]
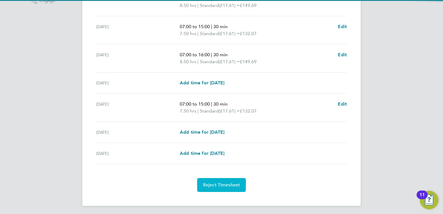
click at [197, 184] on button "Reject Timesheet" at bounding box center [221, 185] width 49 height 14
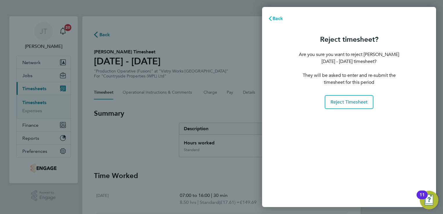
click at [268, 19] on button "Back" at bounding box center [275, 19] width 27 height 12
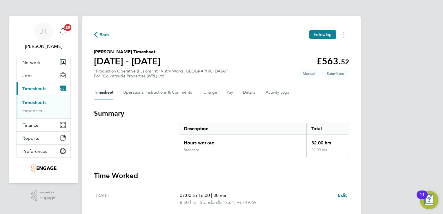
click at [390, 114] on div "[PERSON_NAME] [PERSON_NAME] Notifications 20 Applications: Network Team Members…" at bounding box center [221, 206] width 443 height 412
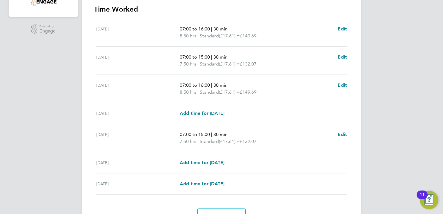
scroll to position [197, 0]
